Goal: Information Seeking & Learning: Understand process/instructions

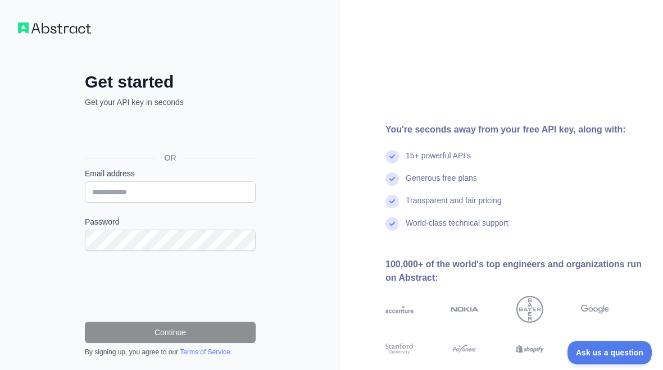
click at [110, 126] on div "Sign in with Google. Opens in new tab" at bounding box center [169, 132] width 169 height 25
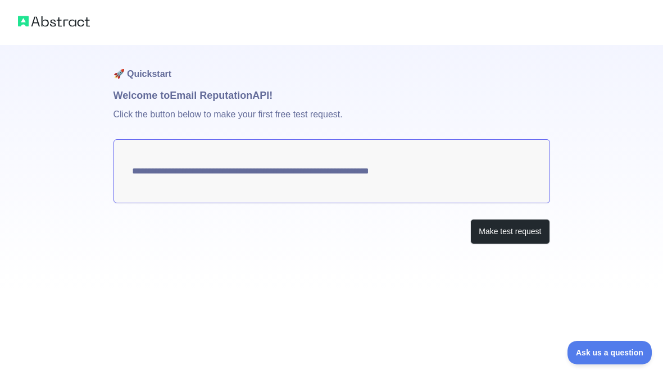
click at [512, 234] on button "Make test request" at bounding box center [509, 231] width 79 height 25
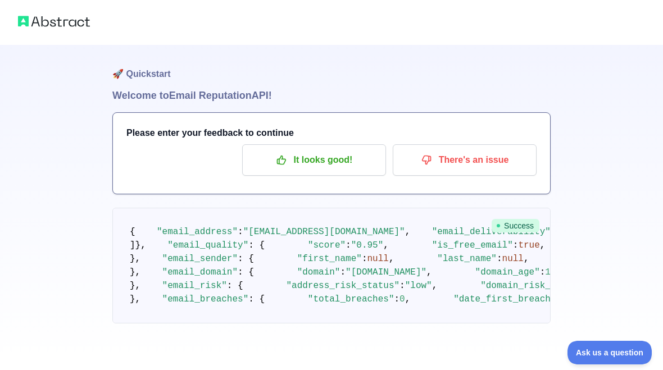
scroll to position [537, 0]
click at [432, 268] on span at bounding box center [453, 273] width 43 height 10
click at [263, 157] on p "It looks good!" at bounding box center [314, 160] width 127 height 19
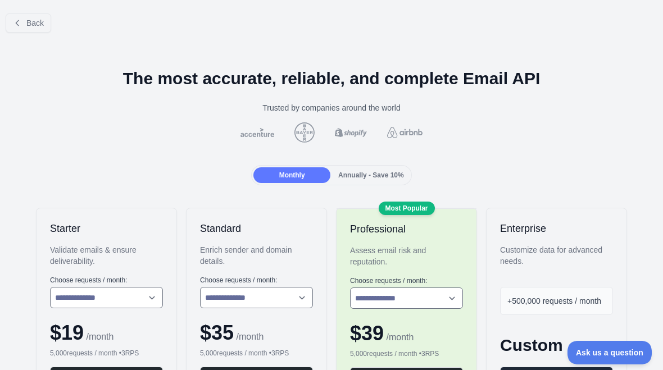
click at [21, 30] on button "Back" at bounding box center [29, 22] width 46 height 19
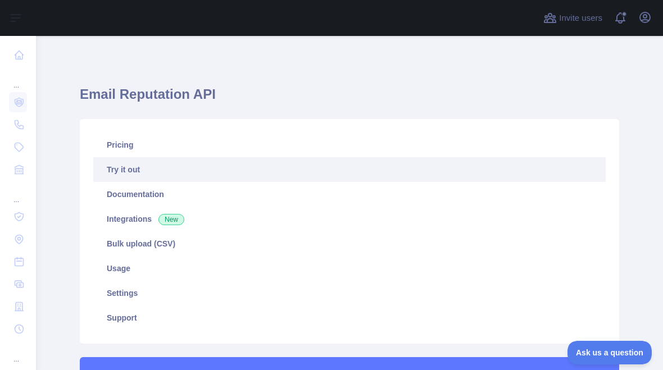
type textarea "**********"
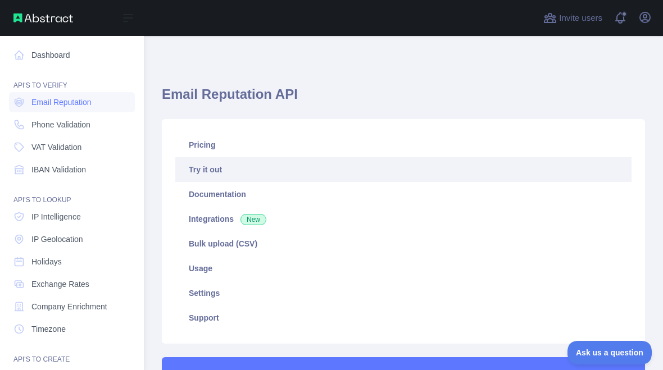
click at [15, 56] on icon at bounding box center [18, 54] width 11 height 11
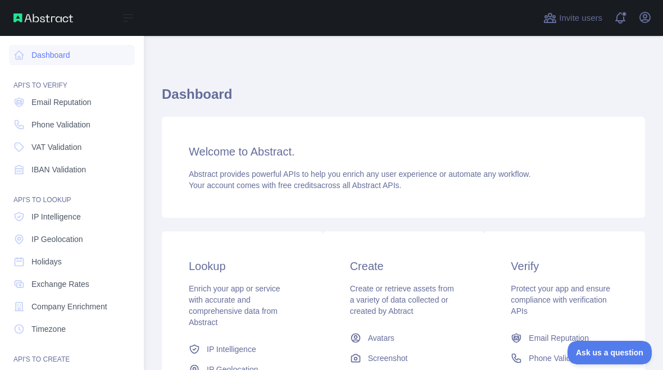
click at [40, 122] on span "Phone Validation" at bounding box center [60, 124] width 59 height 11
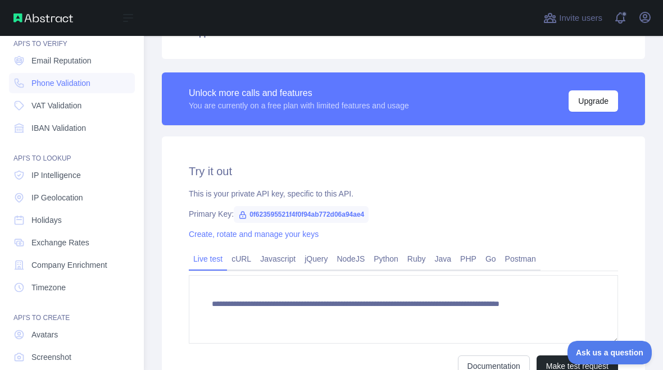
scroll to position [286, 0]
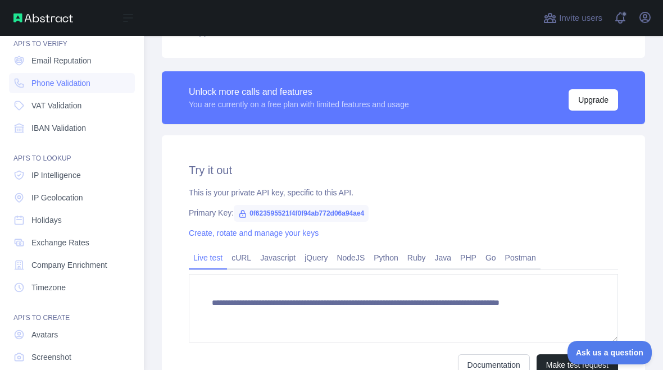
click at [541, 355] on button "Make test request" at bounding box center [578, 365] width 82 height 21
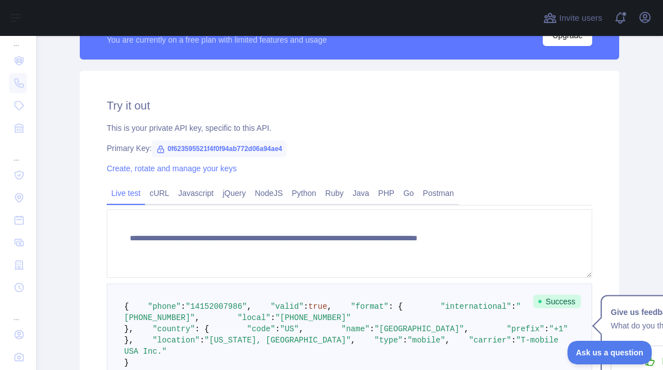
scroll to position [350, 0]
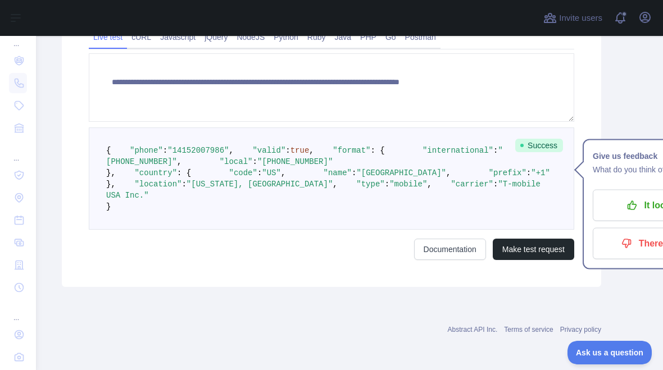
click at [286, 169] on span at bounding box center [305, 173] width 38 height 9
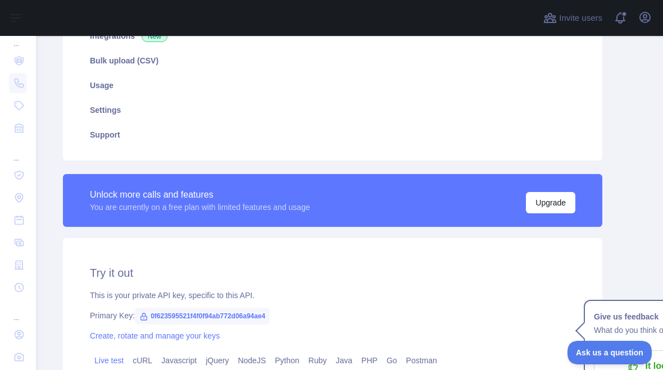
scroll to position [181, 15]
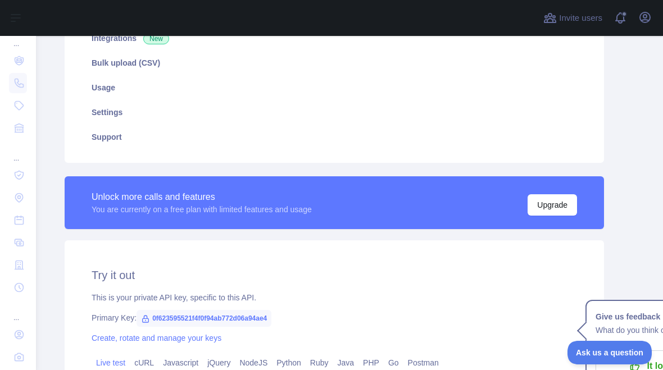
click at [125, 334] on link "Create, rotate and manage your keys" at bounding box center [157, 338] width 130 height 9
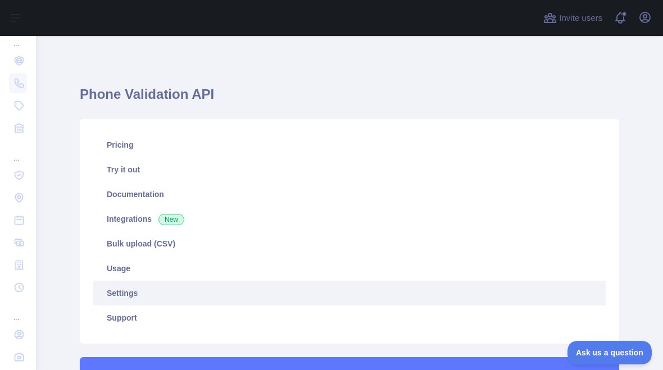
click at [38, 28] on div "Invite users View notifications Open user menu" at bounding box center [349, 18] width 627 height 36
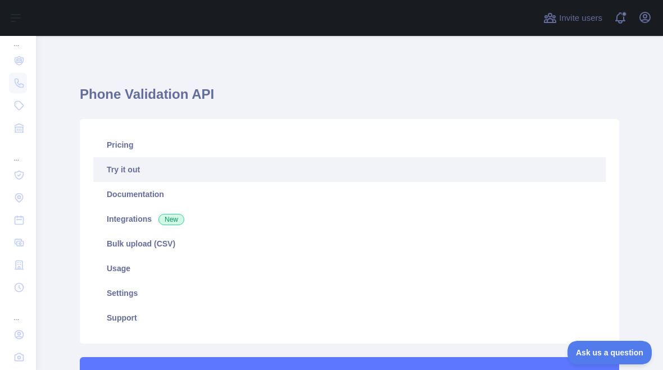
scroll to position [60, 0]
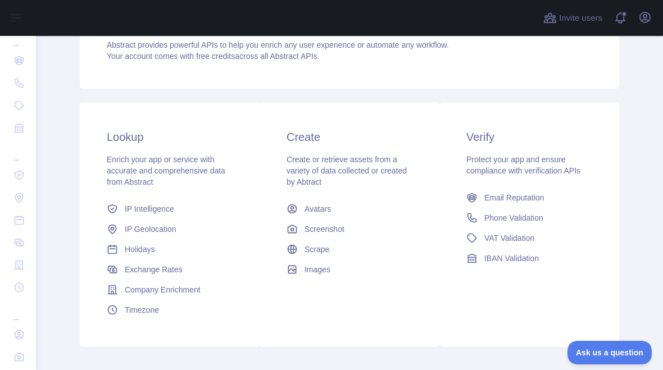
click at [513, 215] on span "Phone Validation" at bounding box center [514, 217] width 59 height 11
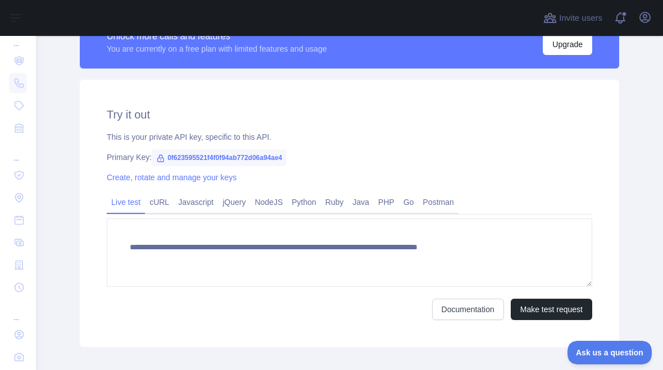
click at [455, 202] on link "Postman" at bounding box center [439, 202] width 40 height 18
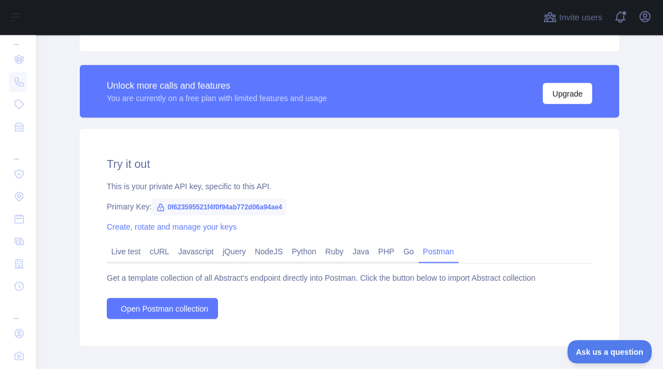
scroll to position [0, 0]
click at [197, 256] on link "Javascript" at bounding box center [196, 252] width 44 height 18
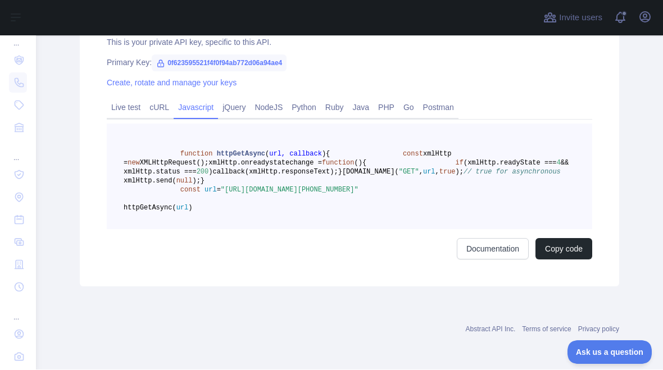
scroll to position [439, 0]
click at [228, 224] on pre "function httpGetAsync ( url, callback ) { const xmlHttp = new XMLHttpRequest();…" at bounding box center [350, 177] width 486 height 106
click at [221, 194] on span "=" at bounding box center [219, 191] width 4 height 8
click at [198, 230] on pre "function httpGetAsync ( url, callback ) { const xmlHttp = new XMLHttpRequest();…" at bounding box center [350, 177] width 486 height 106
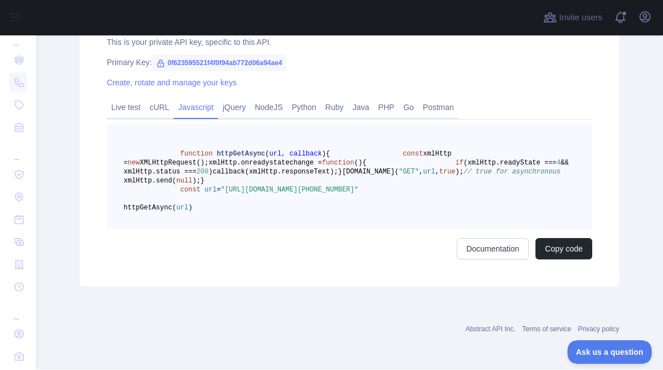
click at [197, 230] on pre "function httpGetAsync ( url, callback ) { const xmlHttp = new XMLHttpRequest();…" at bounding box center [350, 177] width 486 height 106
click at [221, 194] on span ""[URL][DOMAIN_NAME][PHONE_NUMBER]"" at bounding box center [290, 191] width 138 height 8
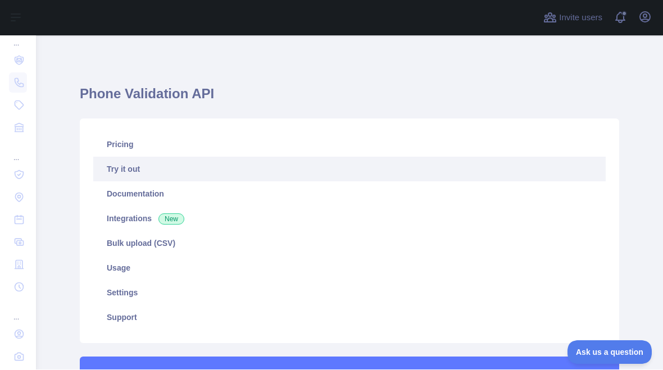
click at [59, 19] on div at bounding box center [286, 18] width 483 height 36
click at [58, 19] on div at bounding box center [286, 18] width 483 height 36
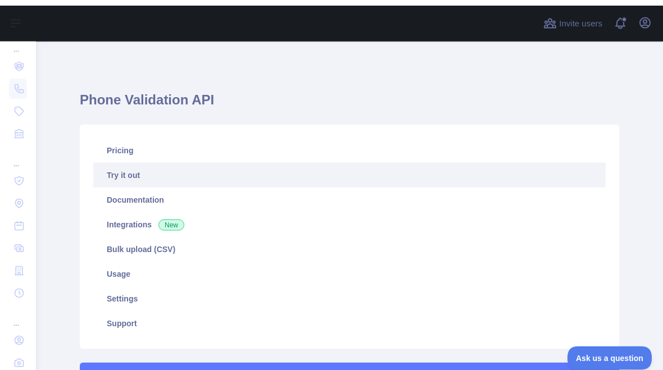
scroll to position [0, 0]
